Goal: Task Accomplishment & Management: Complete application form

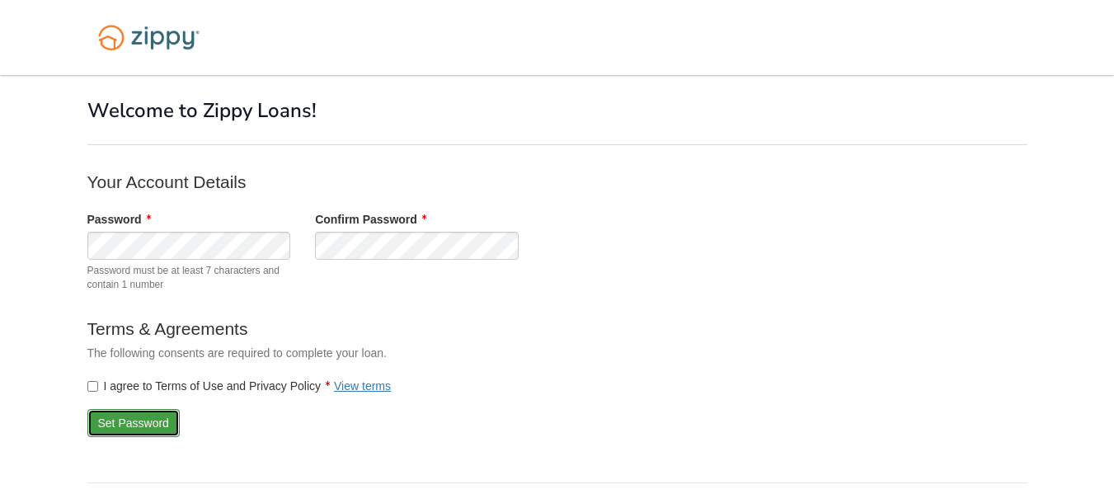
click at [120, 420] on button "Set Password" at bounding box center [133, 423] width 92 height 28
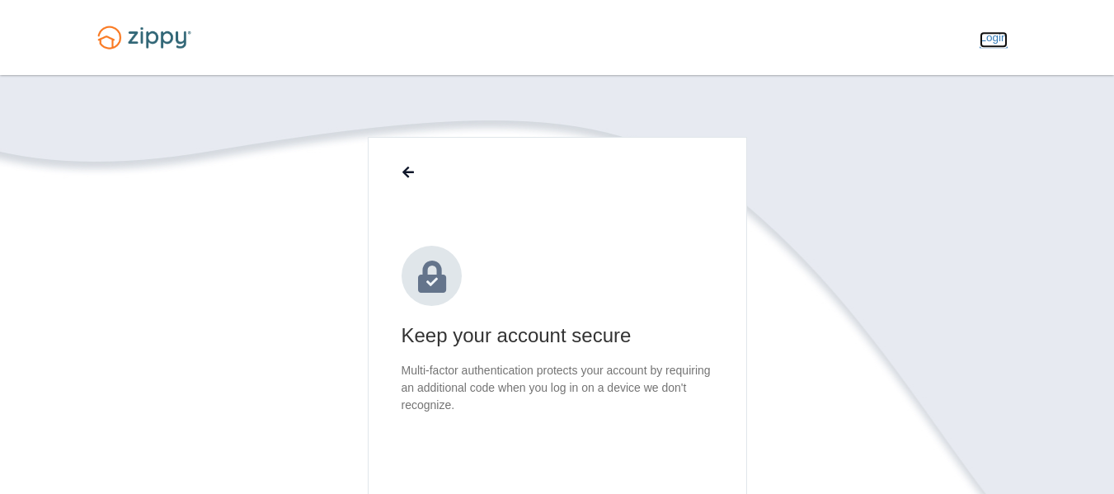
click at [984, 37] on link "Login" at bounding box center [992, 39] width 27 height 16
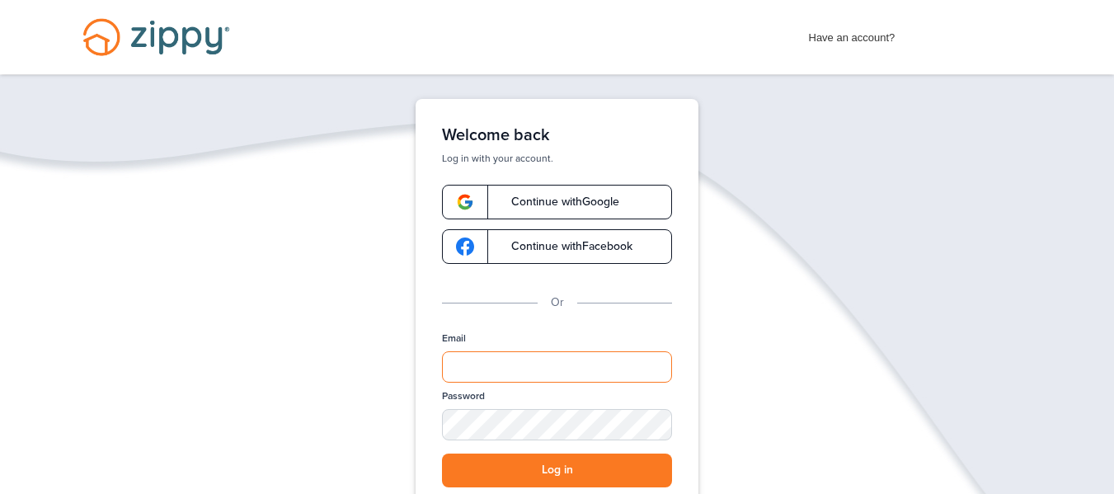
click at [471, 366] on input "Email" at bounding box center [557, 366] width 230 height 31
type input "**********"
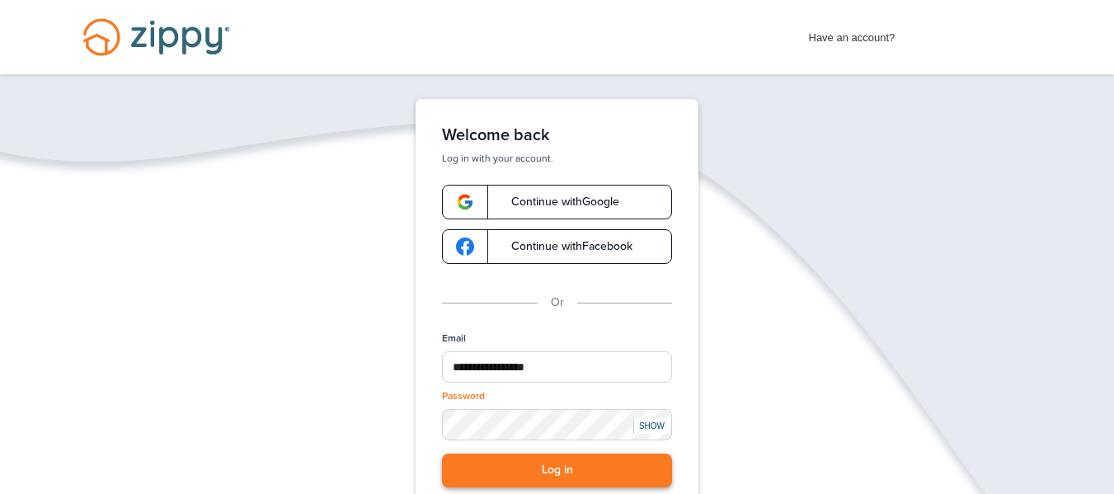
click at [544, 470] on button "Log in" at bounding box center [557, 470] width 230 height 34
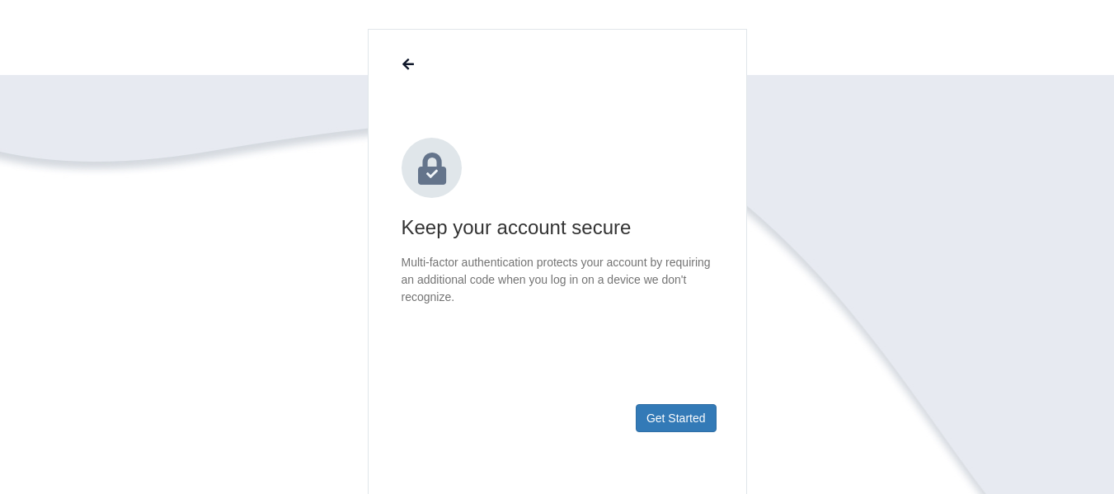
scroll to position [219, 0]
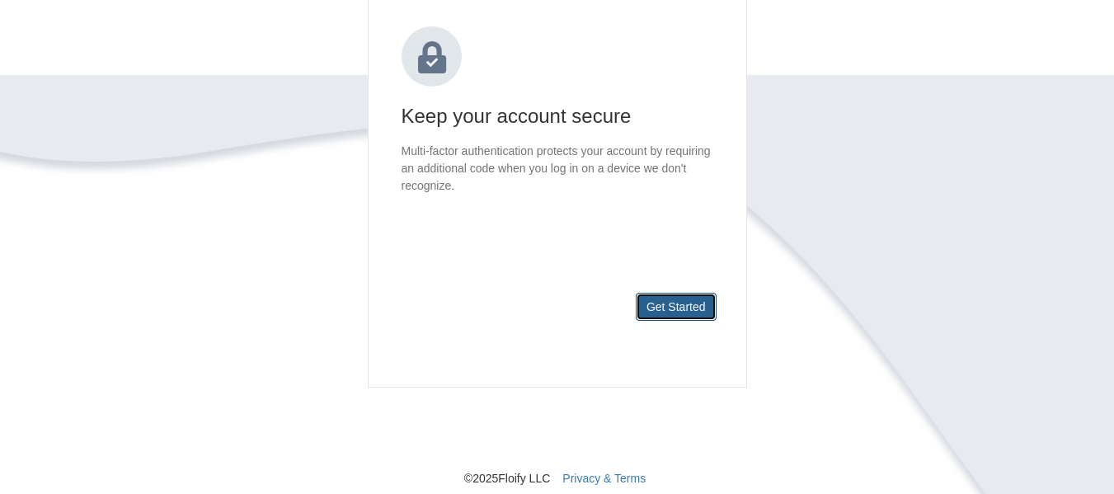
click at [675, 303] on button "Get Started" at bounding box center [676, 307] width 81 height 28
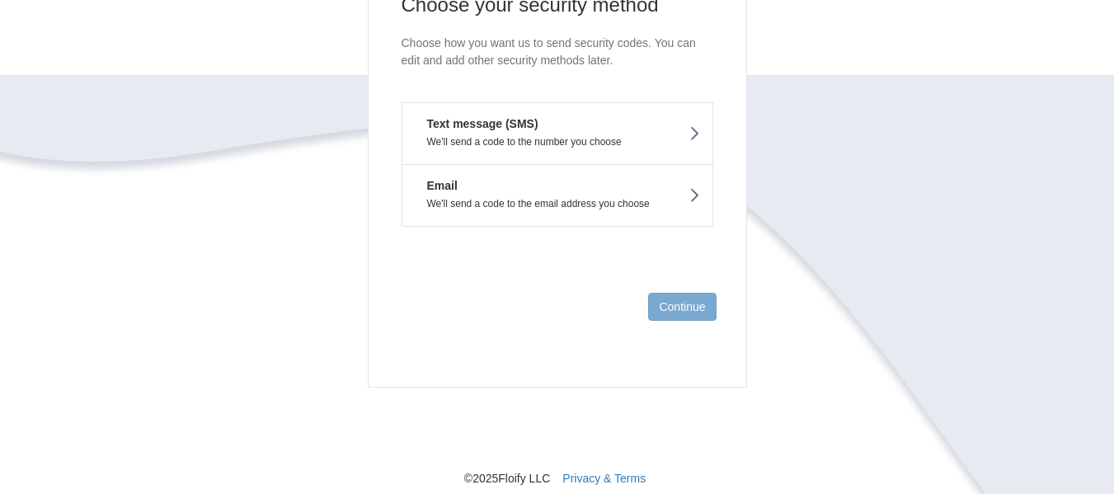
click at [556, 135] on button "Text message (SMS) We'll send a code to the number you choose" at bounding box center [558, 133] width 312 height 62
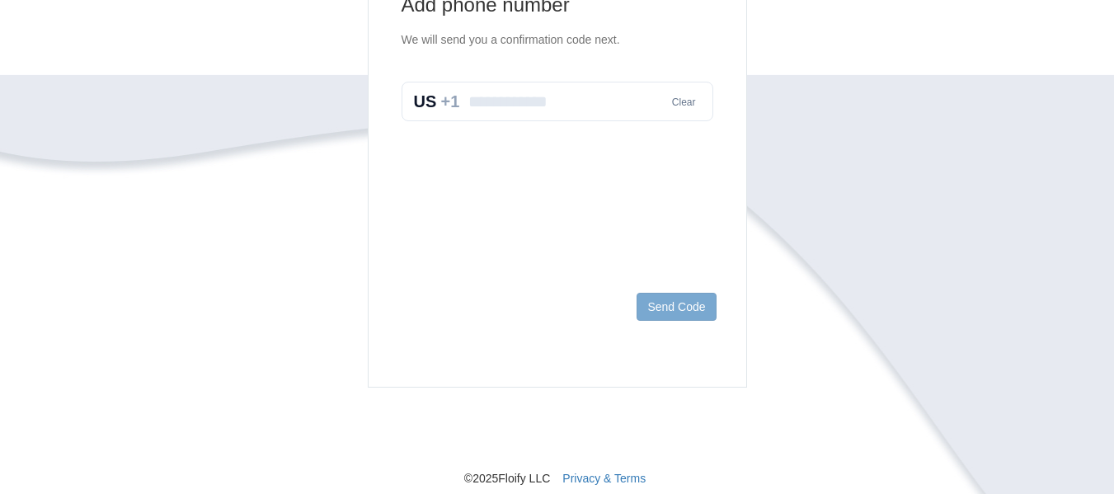
click at [478, 104] on input "text" at bounding box center [558, 102] width 312 height 40
type input "*"
type input "**********"
click at [675, 310] on button "Send Code" at bounding box center [675, 307] width 79 height 28
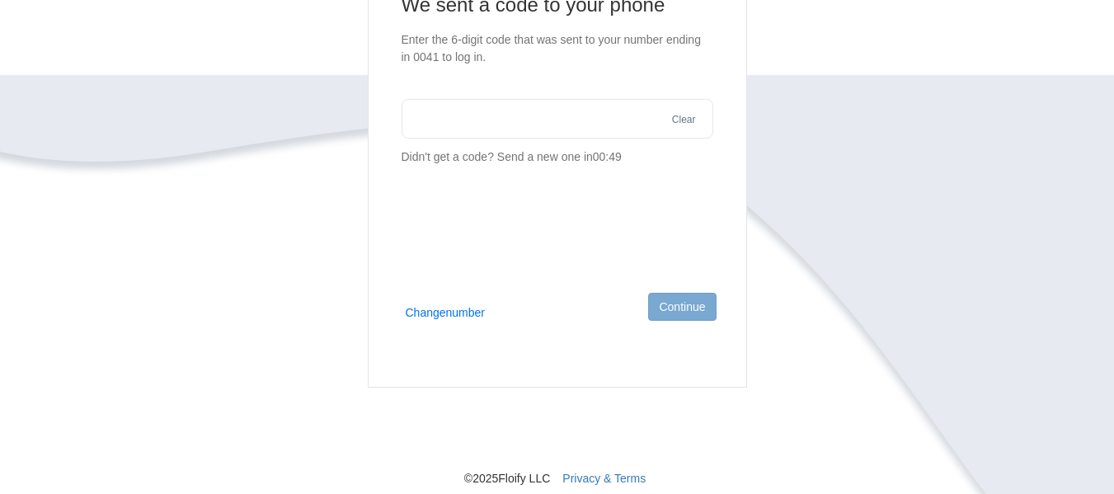
click at [451, 115] on input "text" at bounding box center [558, 119] width 312 height 40
type input "******"
click at [666, 307] on button "Continue" at bounding box center [682, 307] width 68 height 28
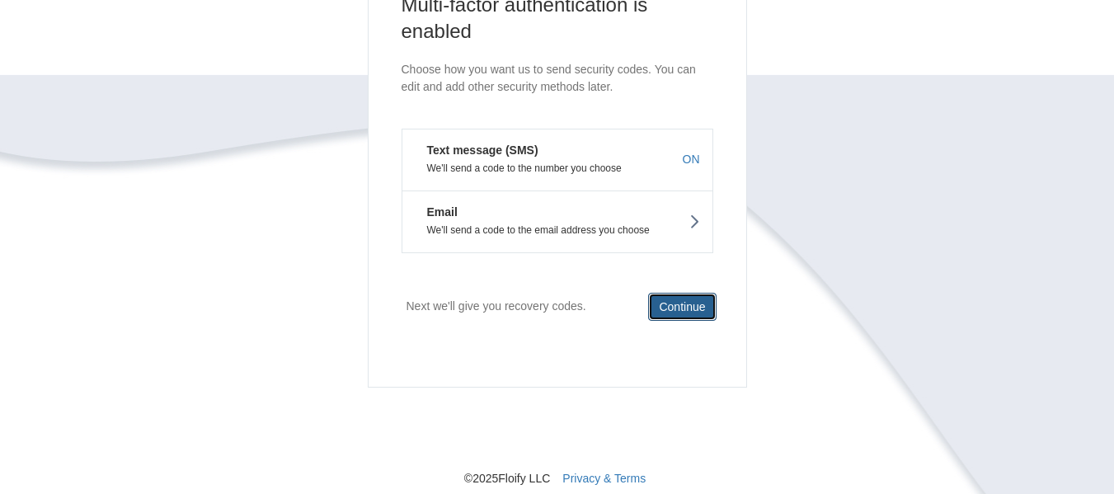
click at [692, 305] on button "Continue" at bounding box center [682, 307] width 68 height 28
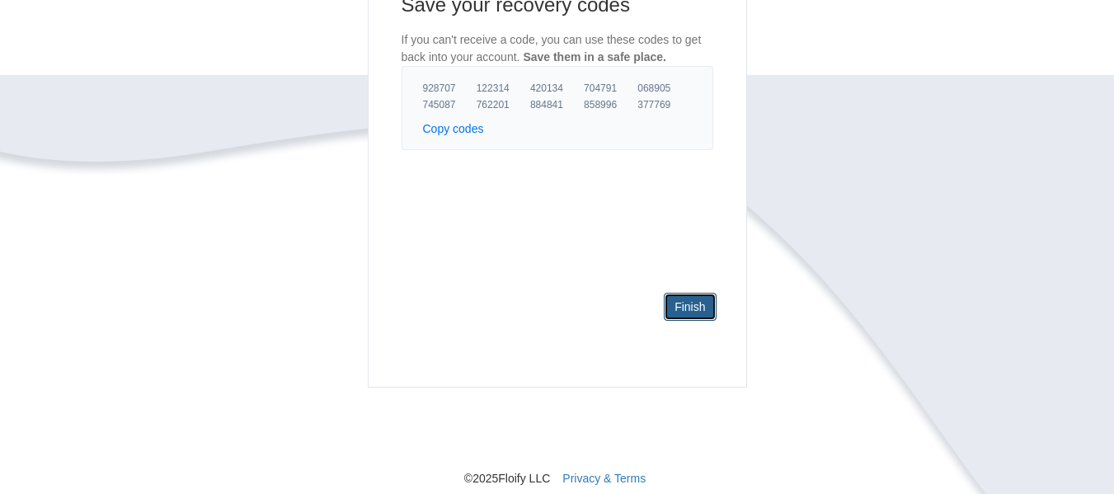
click at [695, 308] on link "Finish" at bounding box center [690, 307] width 52 height 28
